Goal: Find specific page/section: Find specific page/section

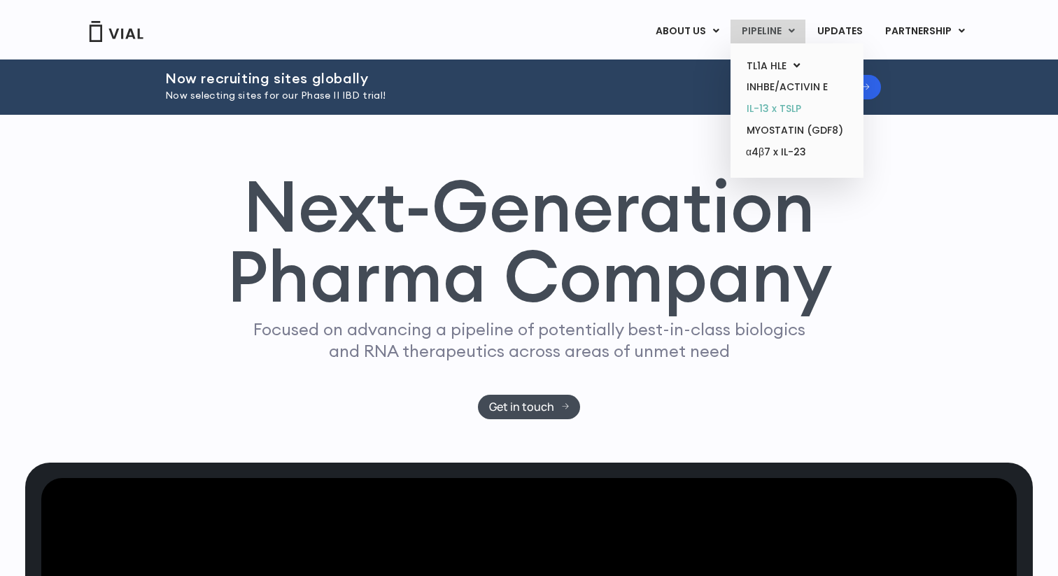
click at [767, 99] on link "IL-13 x TSLP" at bounding box center [797, 109] width 122 height 22
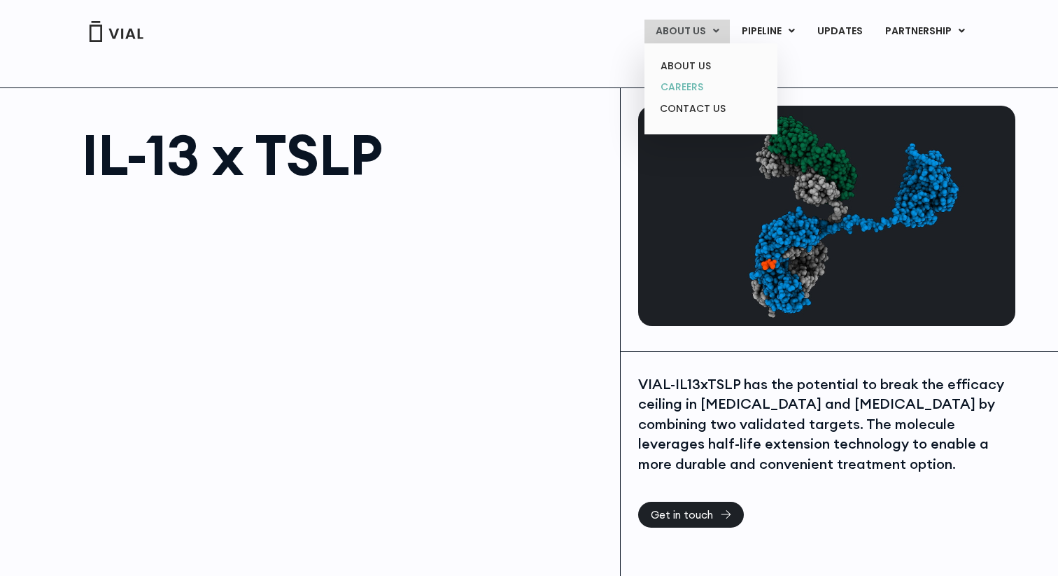
click at [708, 87] on link "CAREERS" at bounding box center [711, 87] width 122 height 22
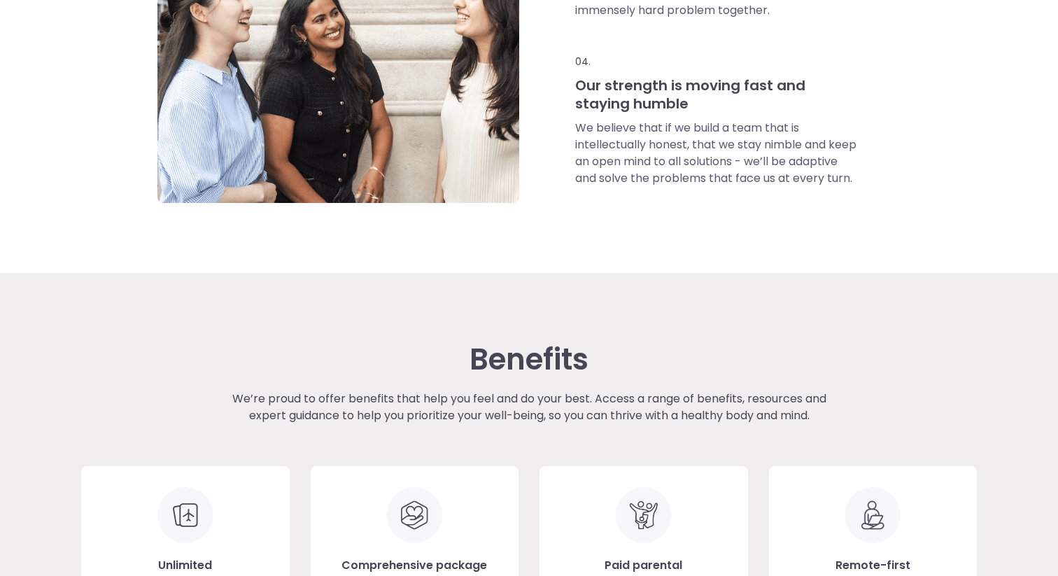
scroll to position [2167, 0]
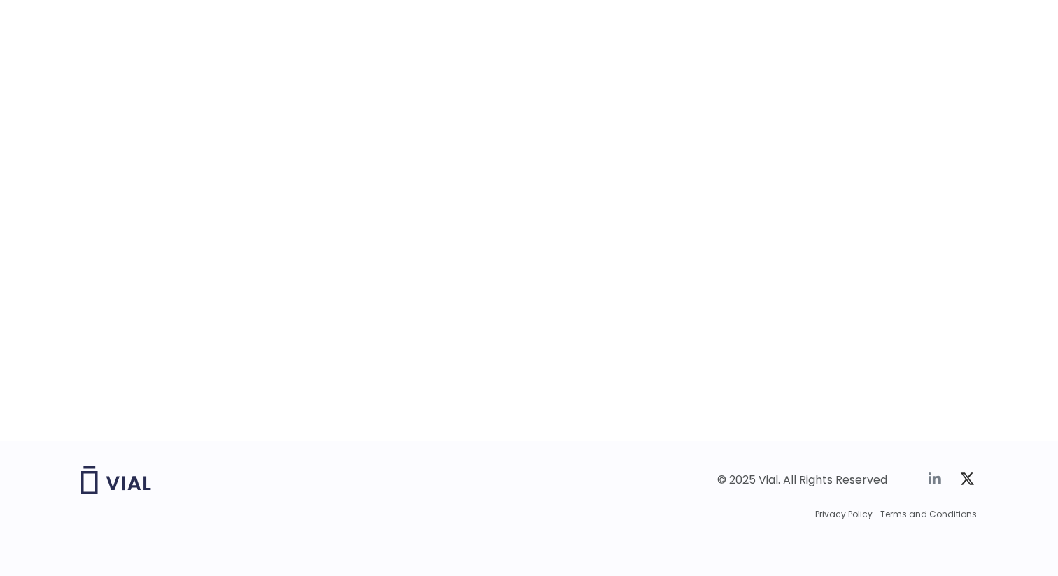
click at [942, 477] on icon at bounding box center [935, 478] width 17 height 17
